Goal: Transaction & Acquisition: Obtain resource

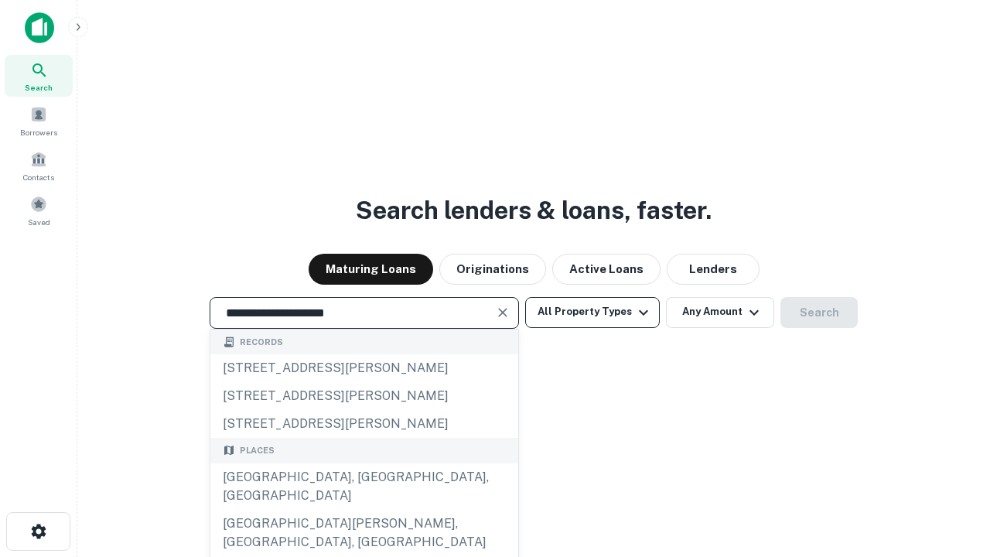
click at [364, 510] on div "[GEOGRAPHIC_DATA], [GEOGRAPHIC_DATA], [GEOGRAPHIC_DATA]" at bounding box center [364, 486] width 308 height 46
type input "**********"
click at [593, 312] on button "All Property Types" at bounding box center [592, 312] width 135 height 31
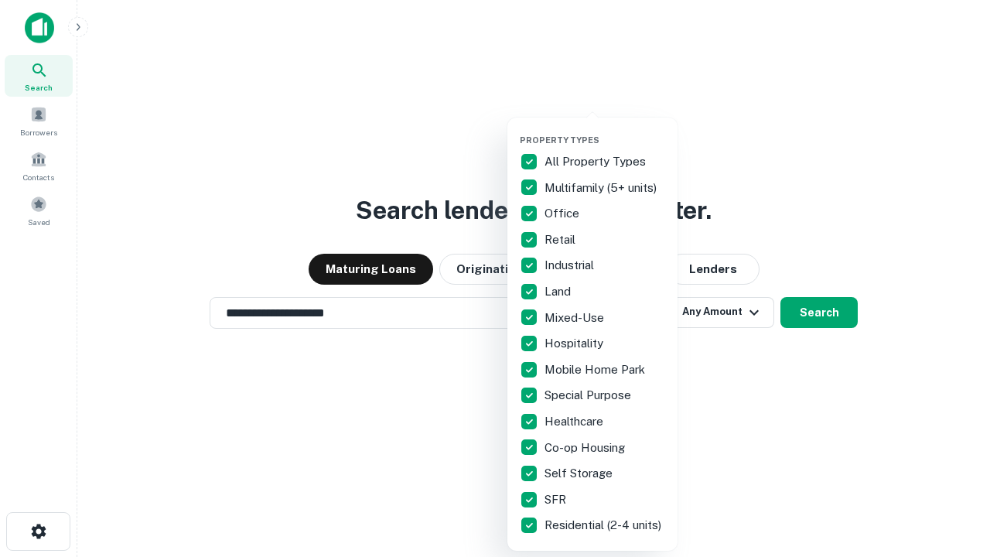
click at [605, 130] on button "button" at bounding box center [605, 130] width 170 height 1
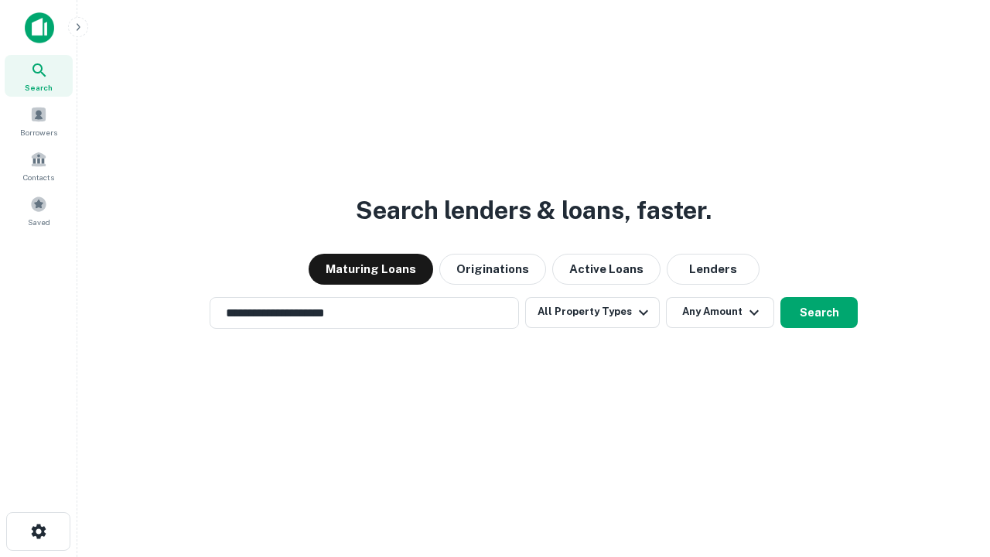
scroll to position [24, 0]
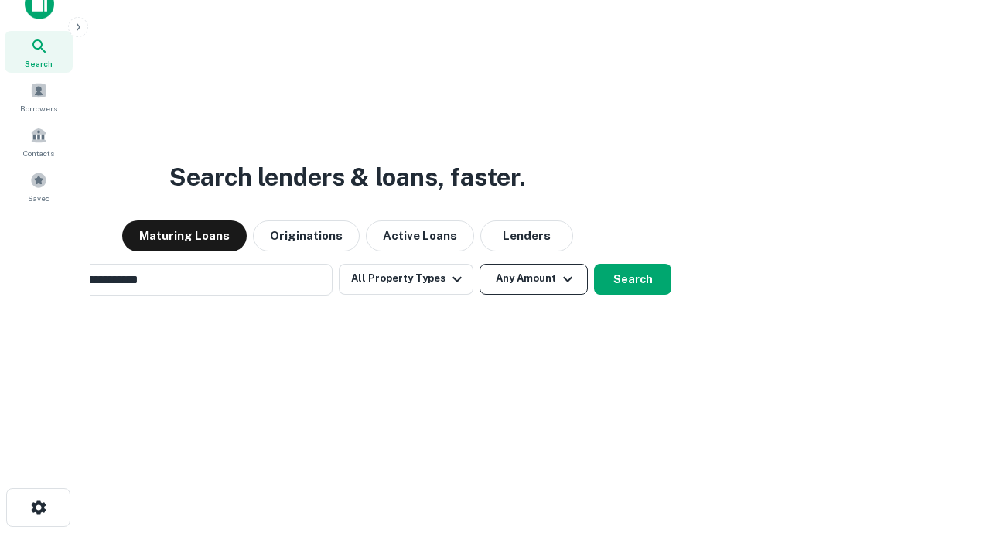
click at [480, 264] on button "Any Amount" at bounding box center [534, 279] width 108 height 31
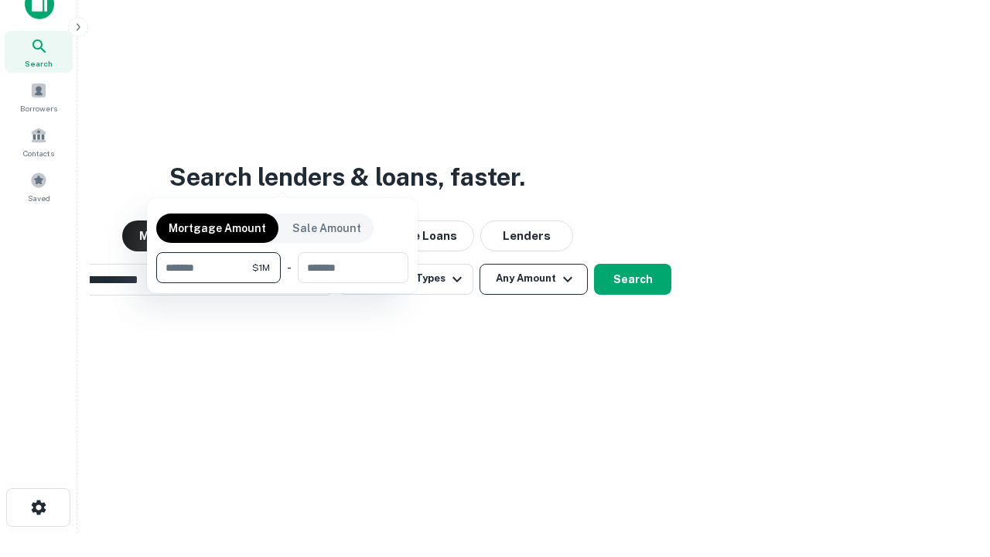
scroll to position [25, 0]
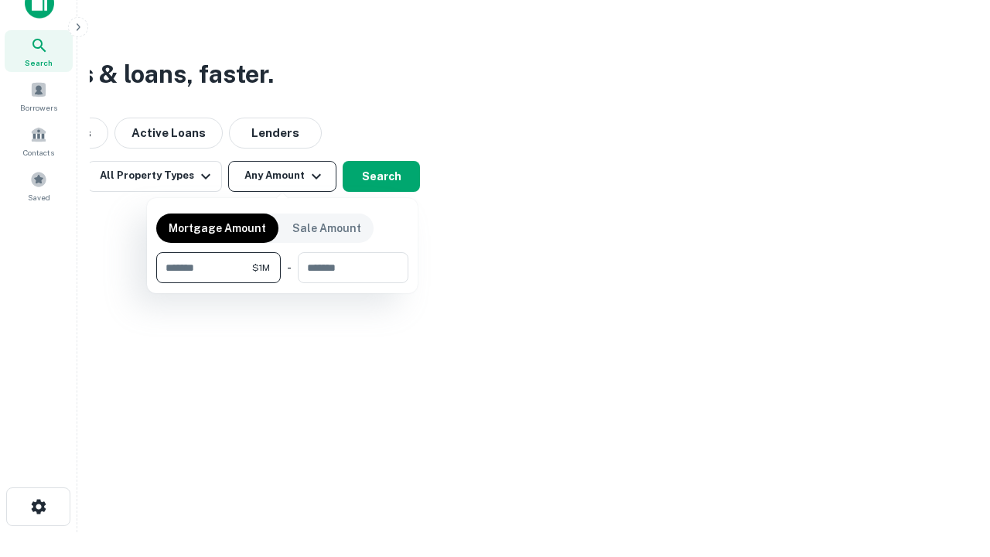
type input "*******"
click at [282, 283] on button "button" at bounding box center [282, 283] width 252 height 1
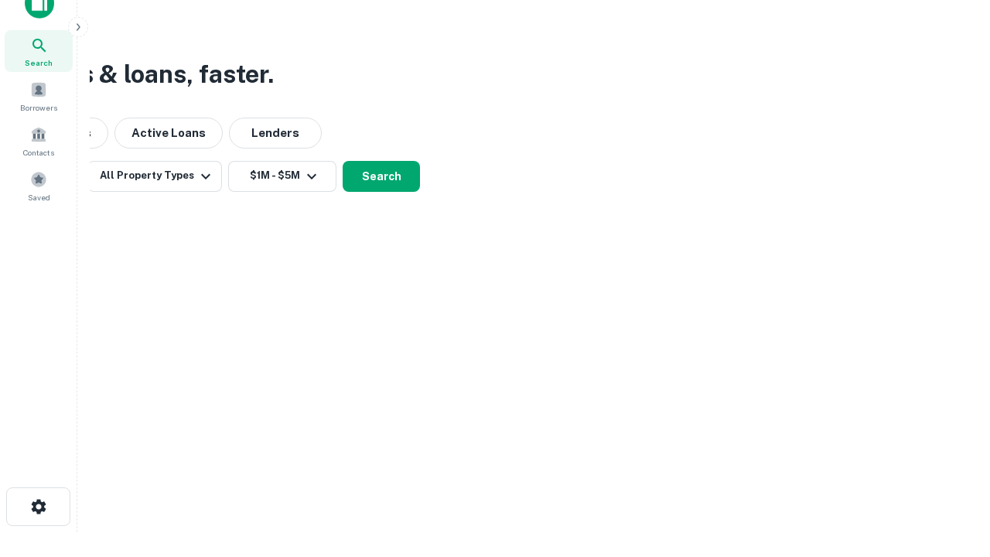
scroll to position [24, 0]
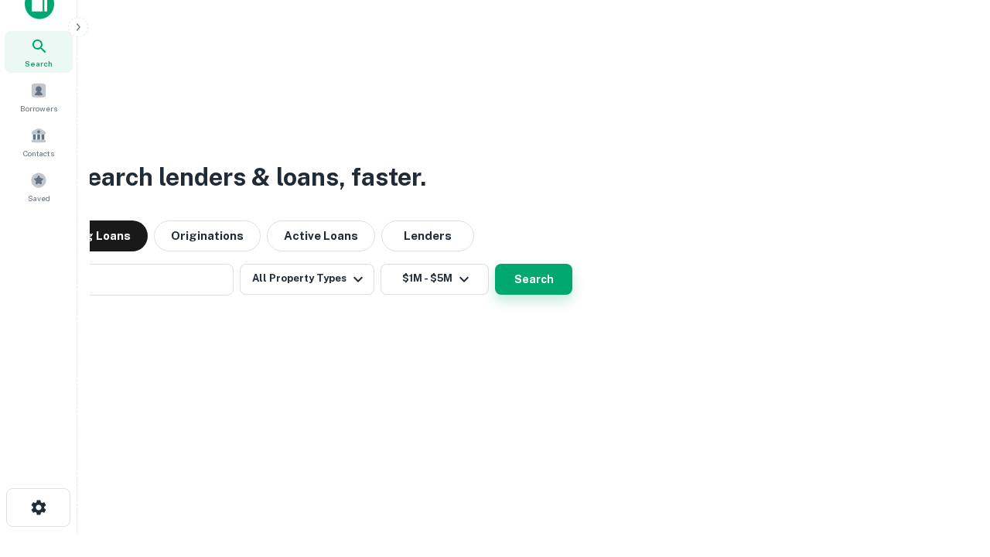
click at [495, 264] on button "Search" at bounding box center [533, 279] width 77 height 31
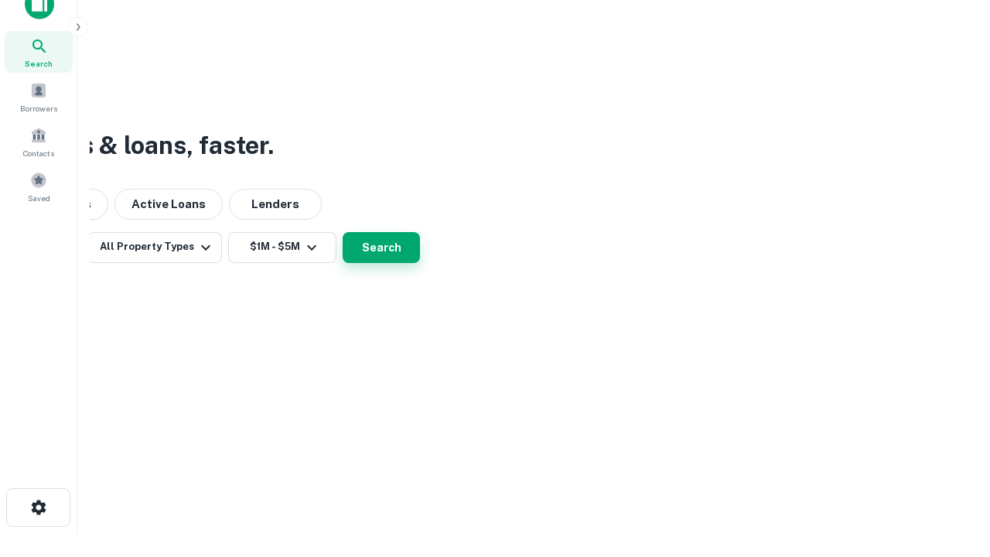
scroll to position [25, 0]
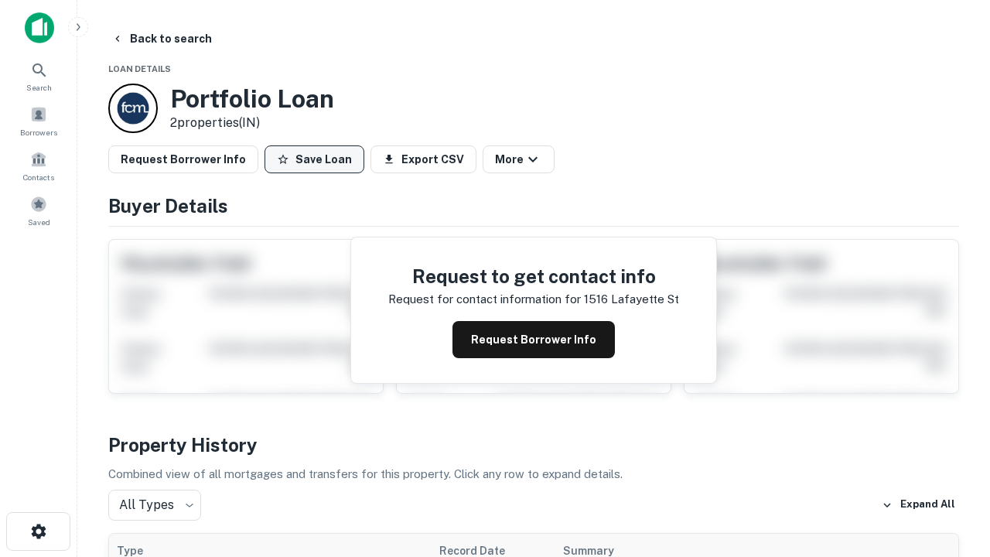
click at [314, 159] on button "Save Loan" at bounding box center [315, 159] width 100 height 28
click at [318, 159] on button "Loan Saved" at bounding box center [318, 159] width 107 height 28
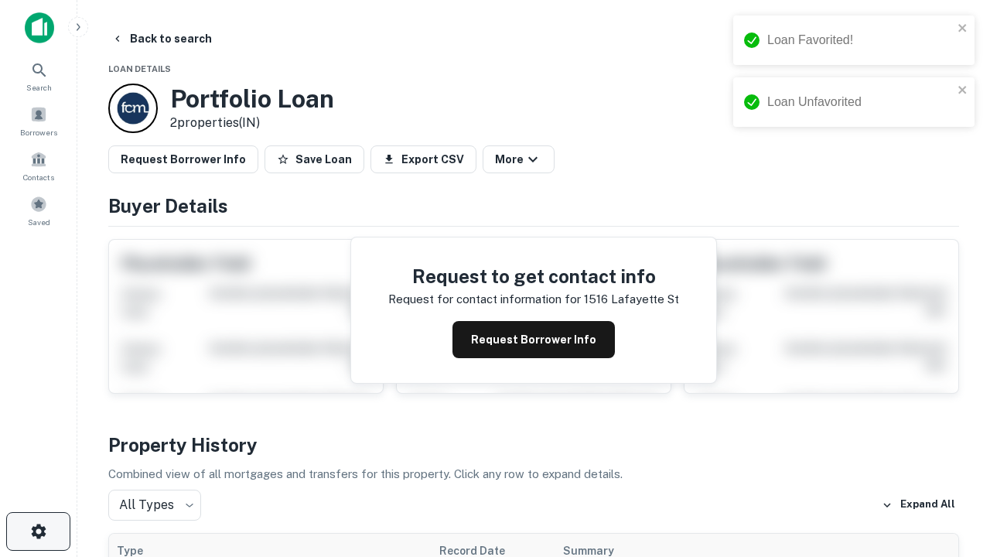
click at [38, 532] on icon "button" at bounding box center [38, 531] width 19 height 19
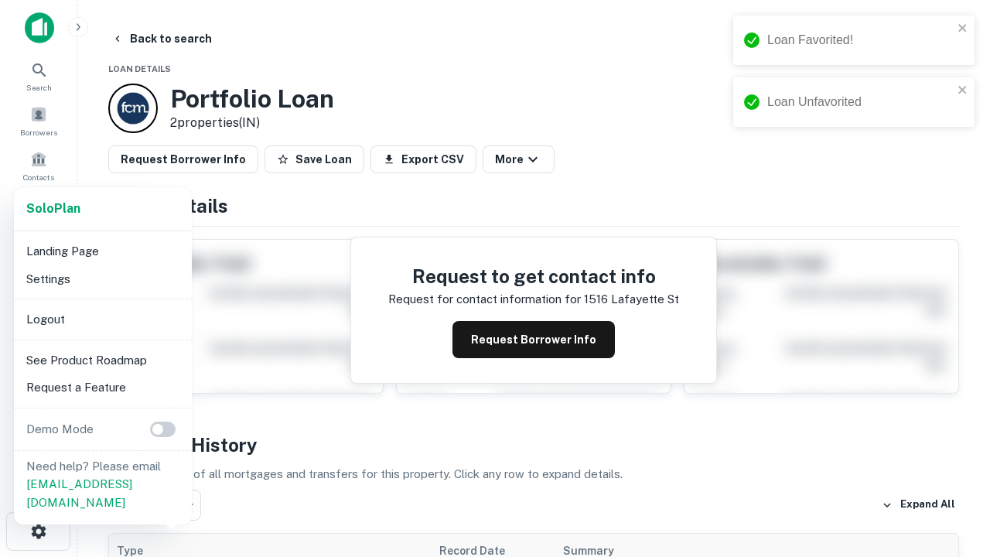
click at [102, 319] on li "Logout" at bounding box center [103, 320] width 166 height 28
